Goal: Task Accomplishment & Management: Use online tool/utility

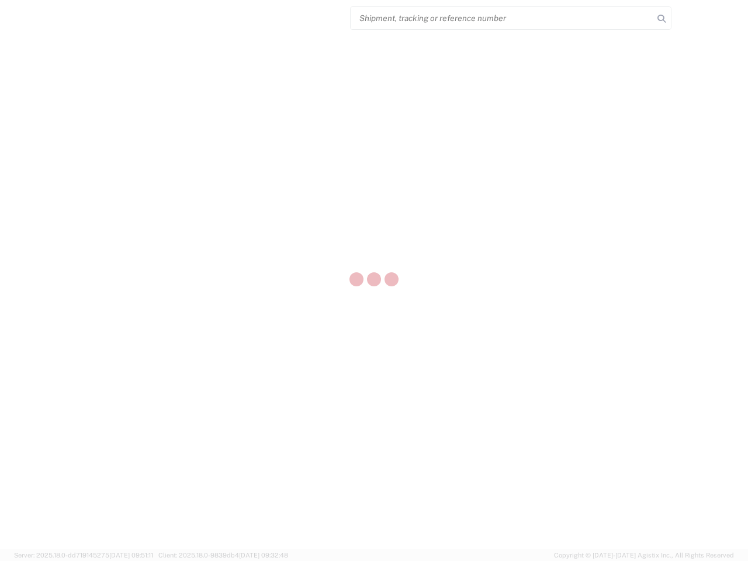
select select "US"
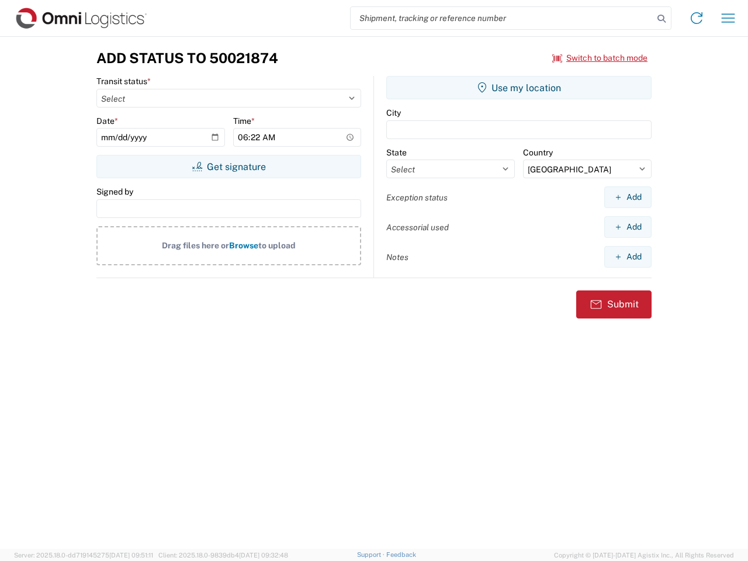
click at [502, 18] on input "search" at bounding box center [501, 18] width 303 height 22
click at [661, 19] on icon at bounding box center [661, 19] width 16 height 16
click at [696, 18] on icon at bounding box center [696, 18] width 19 height 19
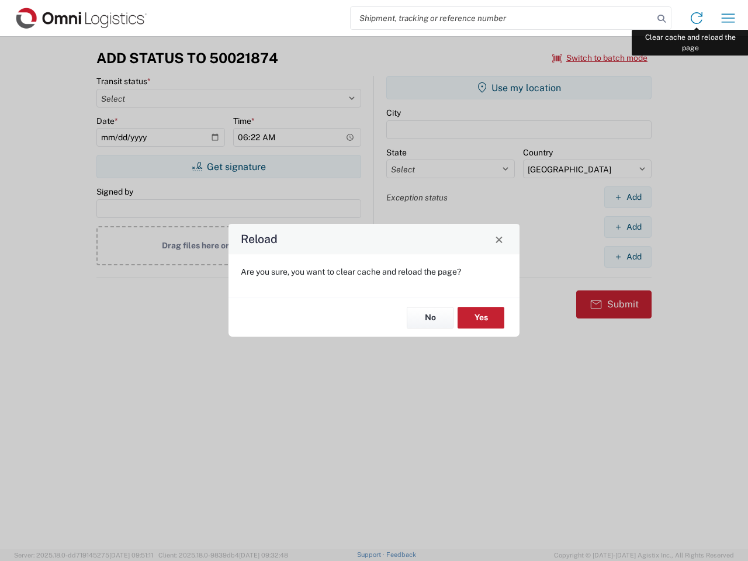
click at [728, 18] on div "Reload Are you sure, you want to clear cache and reload the page? No Yes" at bounding box center [374, 280] width 748 height 561
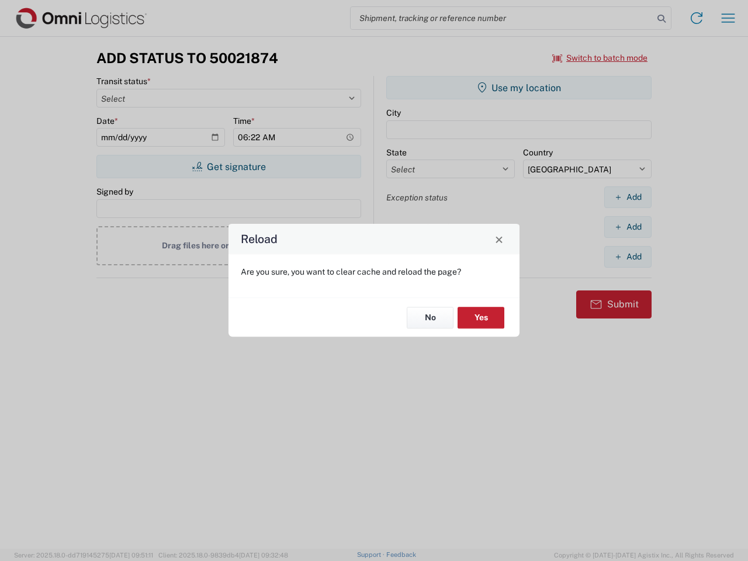
click at [600, 58] on div "Reload Are you sure, you want to clear cache and reload the page? No Yes" at bounding box center [374, 280] width 748 height 561
click at [228, 166] on div "Reload Are you sure, you want to clear cache and reload the page? No Yes" at bounding box center [374, 280] width 748 height 561
click at [519, 88] on div "Reload Are you sure, you want to clear cache and reload the page? No Yes" at bounding box center [374, 280] width 748 height 561
click at [627, 197] on div "Reload Are you sure, you want to clear cache and reload the page? No Yes" at bounding box center [374, 280] width 748 height 561
click at [627, 227] on div "Reload Are you sure, you want to clear cache and reload the page? No Yes" at bounding box center [374, 280] width 748 height 561
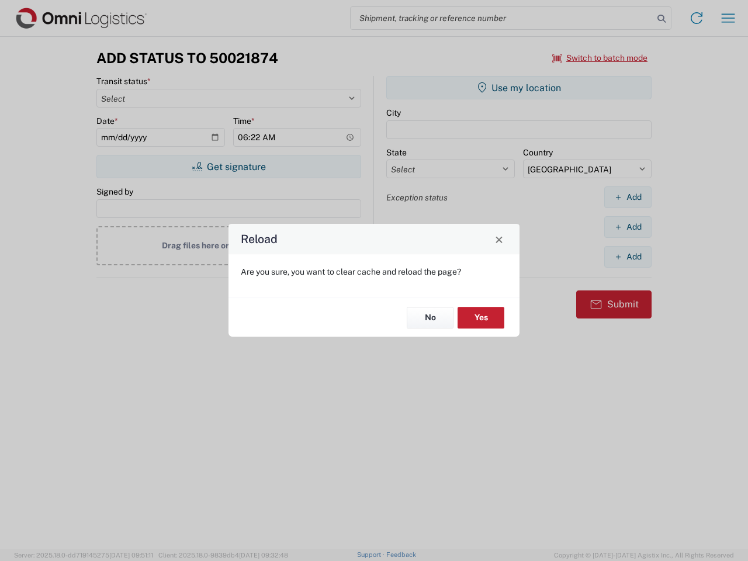
click at [627, 256] on div "Reload Are you sure, you want to clear cache and reload the page? No Yes" at bounding box center [374, 280] width 748 height 561
